Goal: Find specific page/section: Find specific page/section

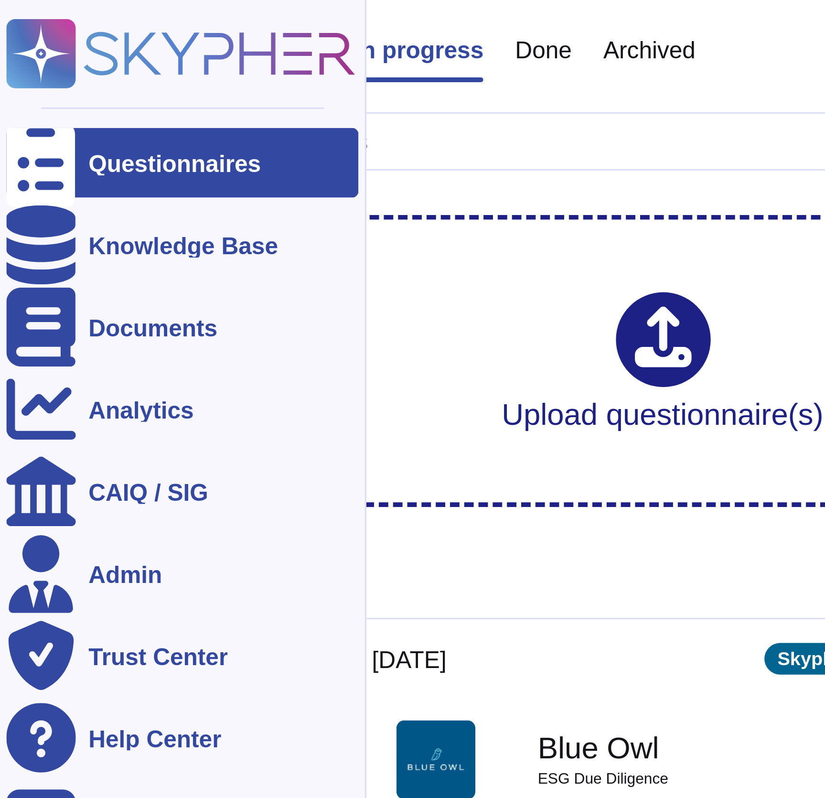
click at [14, 78] on div at bounding box center [12, 74] width 21 height 21
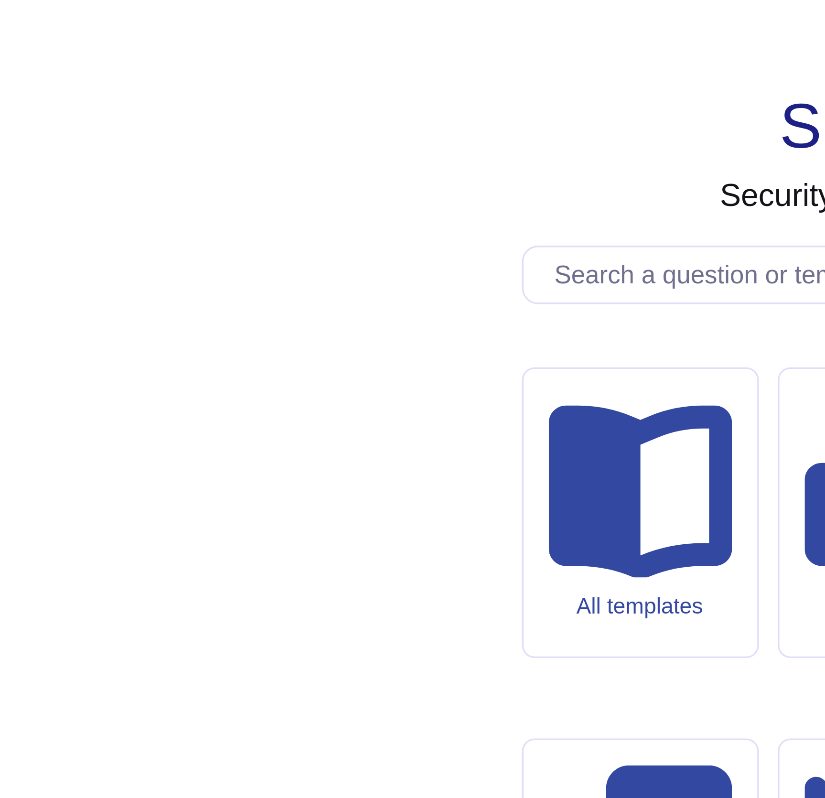
click at [212, 301] on div "Skypher Security knowledge base All templates My templates Pending approval Dup…" at bounding box center [424, 399] width 785 height 783
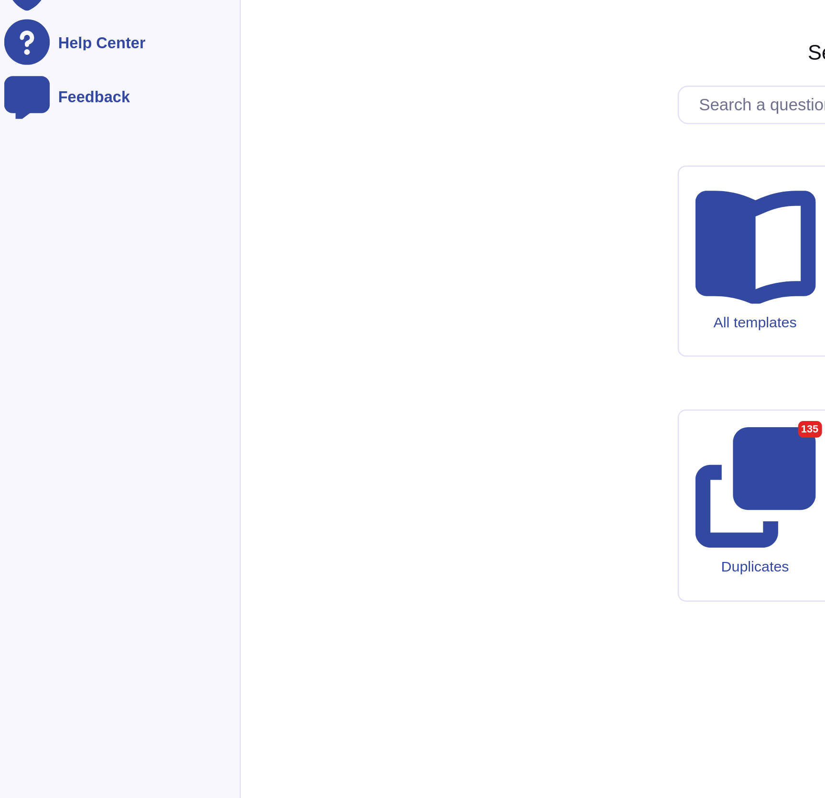
click at [14, 327] on ul "Questionnaires Knowledge Base Documents Analytics CAIQ / SIG Admin Trust Center…" at bounding box center [55, 365] width 107 height 652
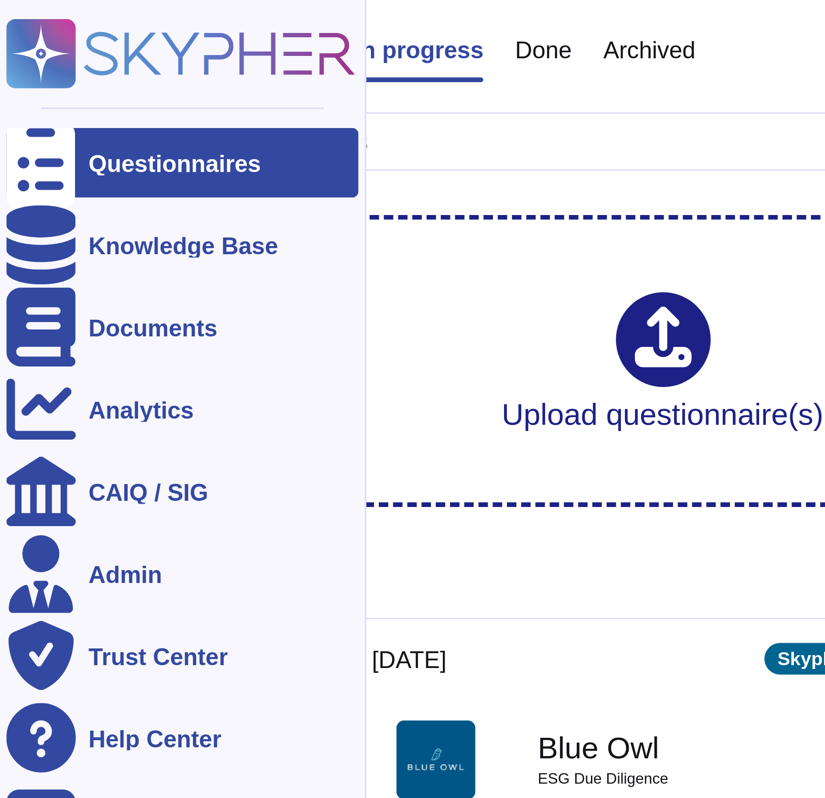
click at [11, 79] on div at bounding box center [12, 74] width 21 height 21
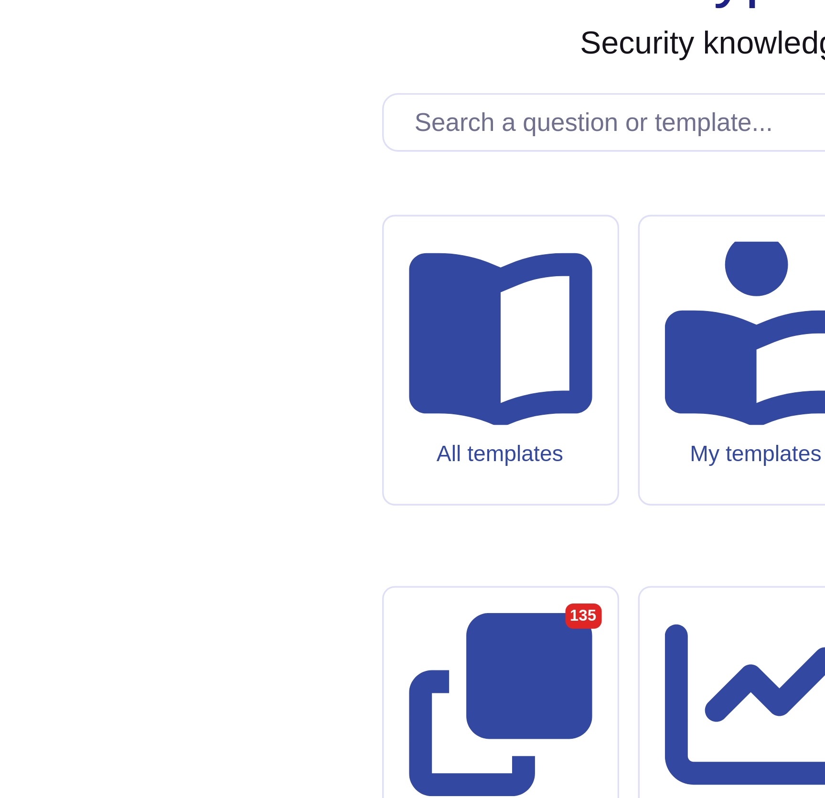
click at [215, 304] on div "Skypher Security knowledge base All templates My templates Pending approval Dup…" at bounding box center [424, 399] width 785 height 783
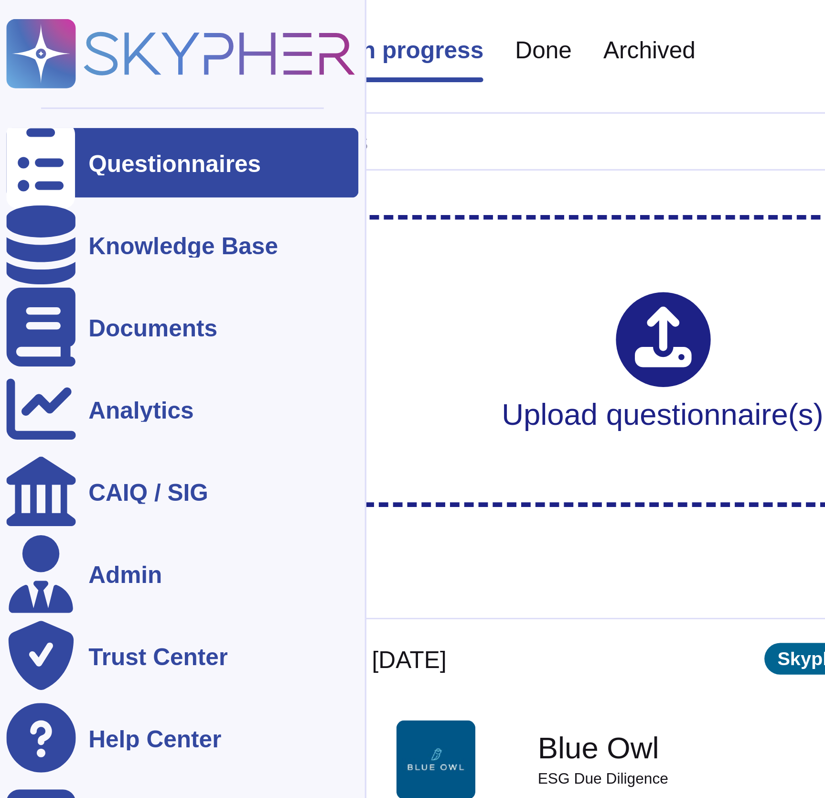
click at [14, 30] on div "Questionnaires Knowledge Base Documents Analytics CAIQ / SIG Admin Trust Center…" at bounding box center [55, 348] width 107 height 685
